Goal: Transaction & Acquisition: Purchase product/service

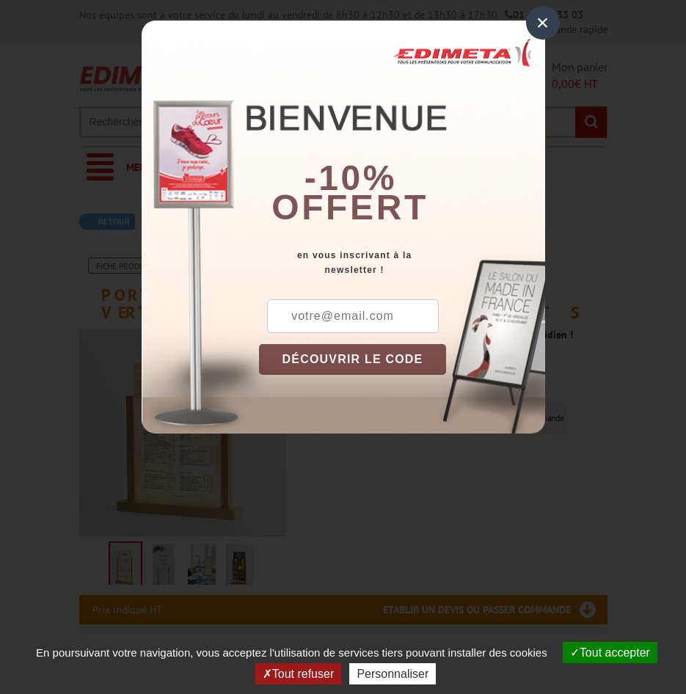
click at [548, 11] on div "×" at bounding box center [543, 23] width 34 height 34
click at [548, 12] on strong "01 46 81 33 03" at bounding box center [544, 14] width 79 height 13
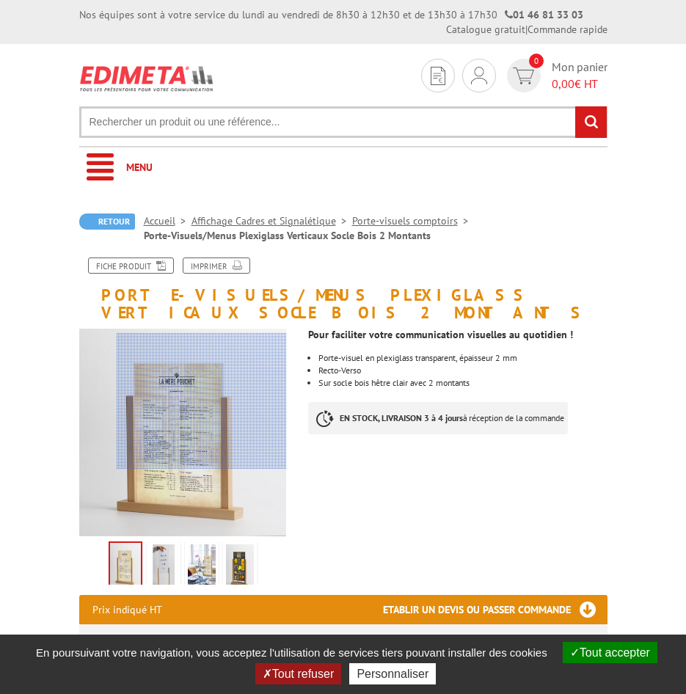
click at [208, 402] on div at bounding box center [202, 401] width 170 height 136
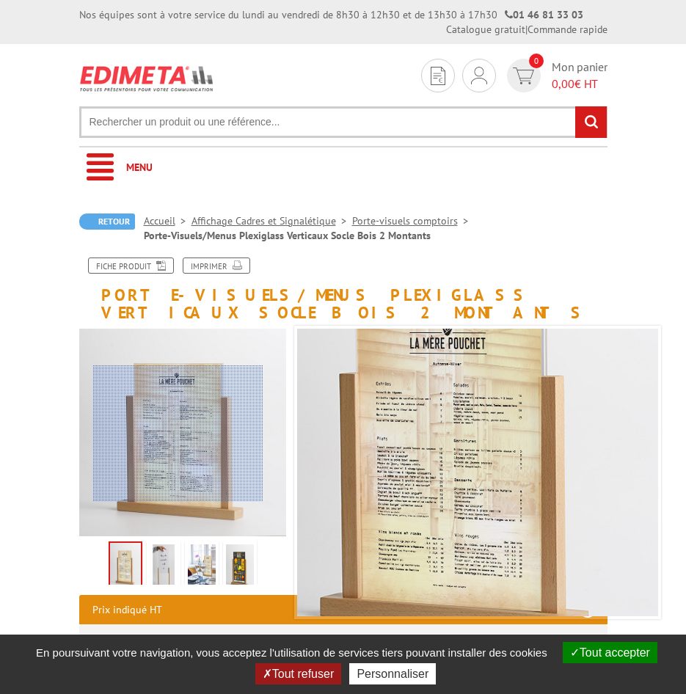
click at [177, 433] on div at bounding box center [178, 434] width 170 height 136
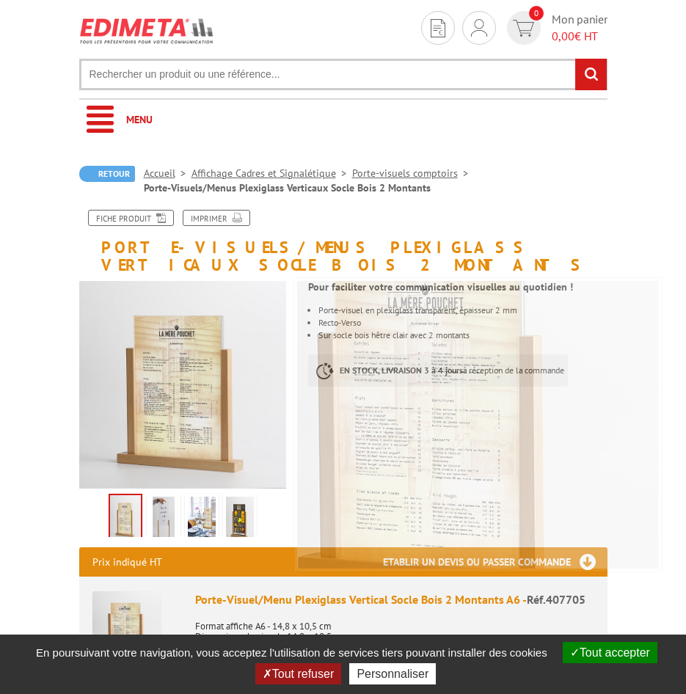
scroll to position [73, 0]
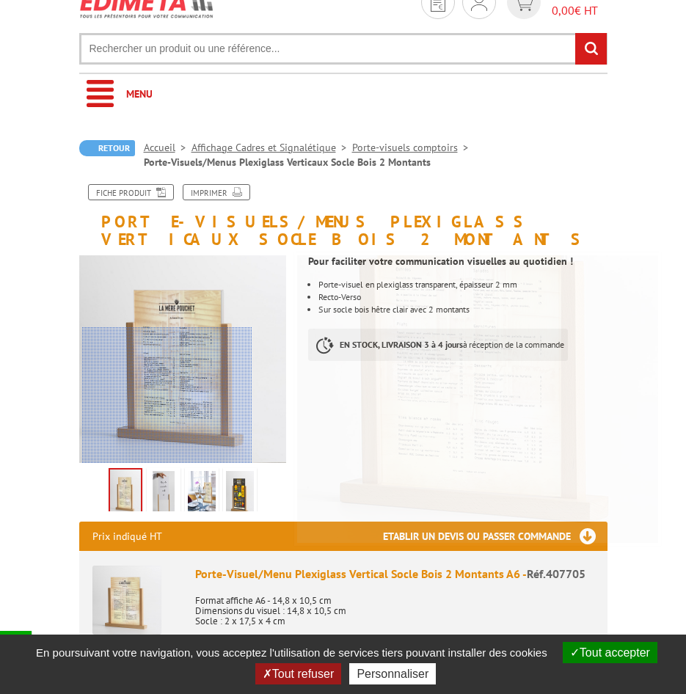
click at [163, 383] on div at bounding box center [167, 395] width 170 height 136
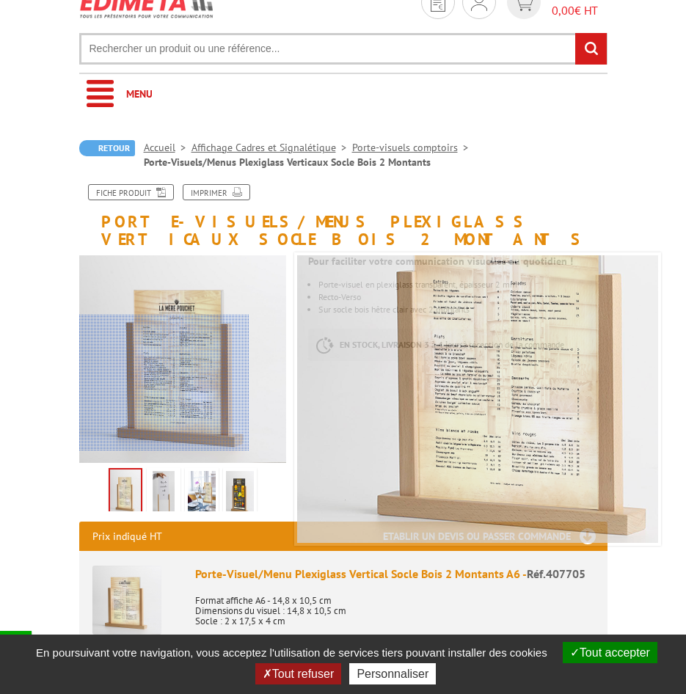
click at [163, 383] on div at bounding box center [164, 383] width 170 height 136
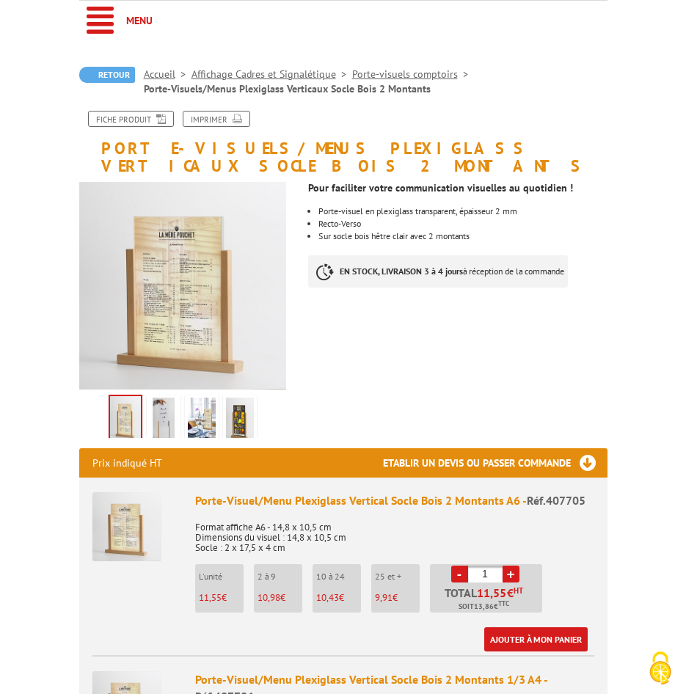
scroll to position [220, 0]
